Goal: Task Accomplishment & Management: Manage account settings

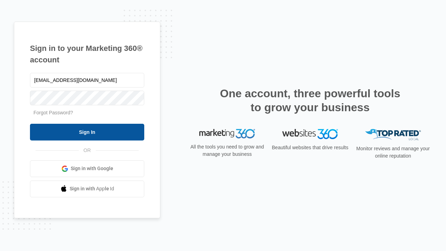
click at [87, 132] on input "Sign In" at bounding box center [87, 132] width 114 height 17
